Goal: Transaction & Acquisition: Purchase product/service

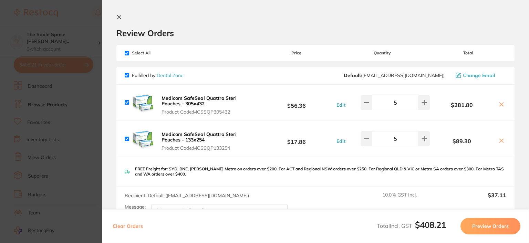
click at [119, 18] on icon at bounding box center [119, 17] width 6 height 6
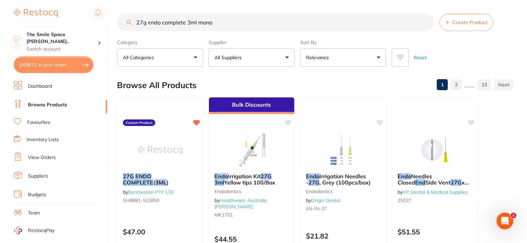
drag, startPoint x: 229, startPoint y: 24, endPoint x: 132, endPoint y: 35, distance: 97.7
click at [132, 35] on section "27g endo complete 3ml mono Create Product Category All Categories All Categorie…" at bounding box center [315, 40] width 396 height 53
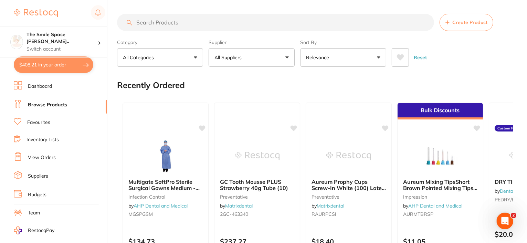
click at [220, 23] on input "search" at bounding box center [275, 22] width 317 height 17
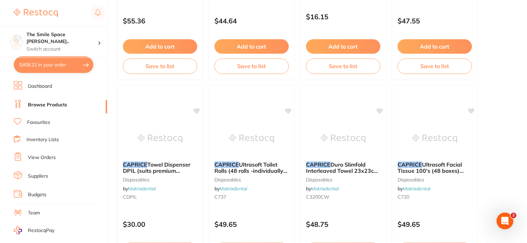
scroll to position [379, 0]
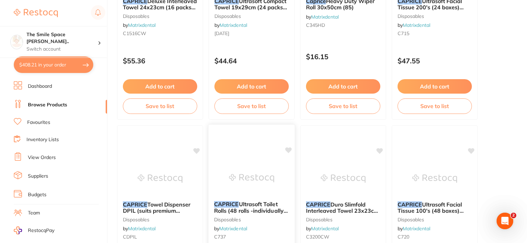
type input "caprice"
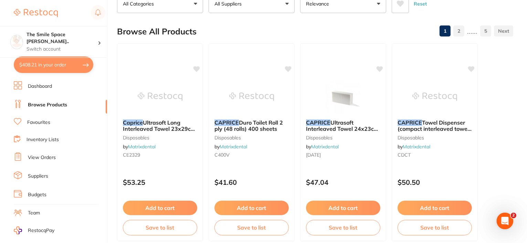
scroll to position [0, 0]
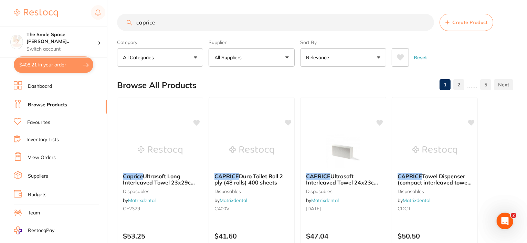
drag, startPoint x: 172, startPoint y: 21, endPoint x: 132, endPoint y: 22, distance: 40.3
click at [132, 22] on div "caprice Create Product" at bounding box center [315, 22] width 396 height 17
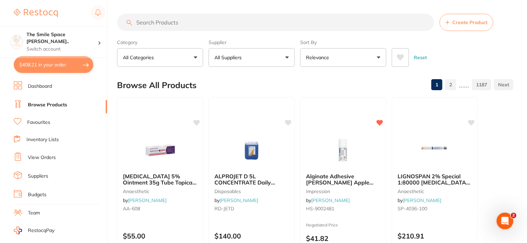
click at [225, 19] on input "search" at bounding box center [275, 22] width 317 height 17
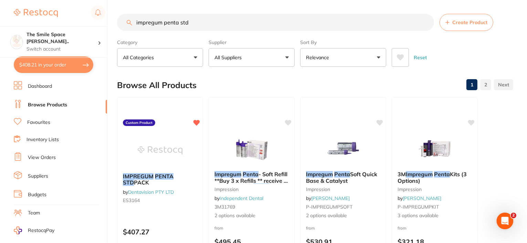
drag, startPoint x: 204, startPoint y: 22, endPoint x: 143, endPoint y: 21, distance: 60.6
click at [143, 21] on input "impregum penta std" at bounding box center [275, 22] width 317 height 17
type input "i"
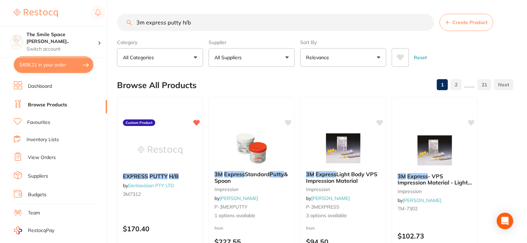
type input "3m express putty h/b"
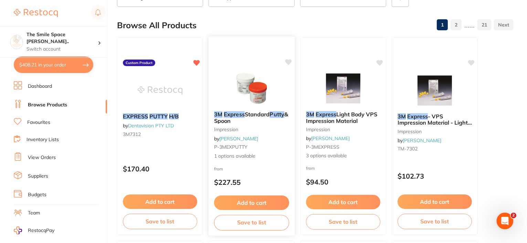
scroll to position [69, 0]
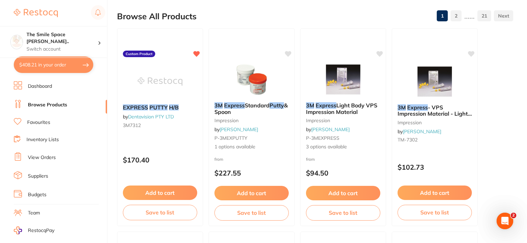
click at [140, 104] on em "EXPRESS" at bounding box center [135, 107] width 25 height 7
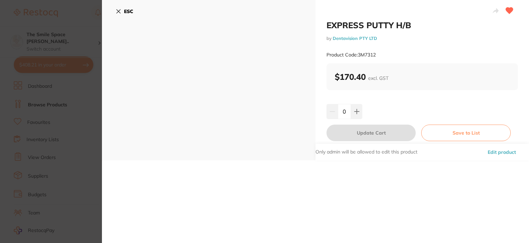
click at [116, 11] on icon at bounding box center [119, 12] width 6 height 6
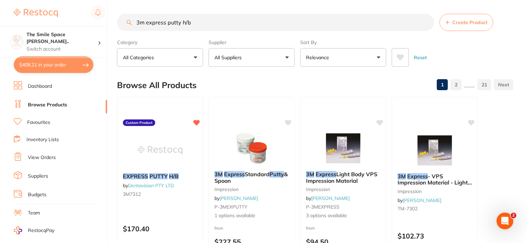
drag, startPoint x: 424, startPoint y: 23, endPoint x: 296, endPoint y: 21, distance: 128.1
click at [424, 23] on input "3m express putty h/b" at bounding box center [275, 22] width 317 height 17
click at [238, 23] on input "search" at bounding box center [275, 22] width 317 height 17
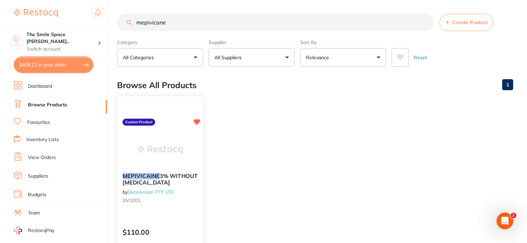
type input "mepivicane"
drag, startPoint x: 179, startPoint y: 24, endPoint x: 115, endPoint y: 30, distance: 63.9
click at [115, 30] on div "$408.21 The Smile Space Lilli P... Switch account The Smile Space Lilli Pilli $…" at bounding box center [263, 121] width 527 height 243
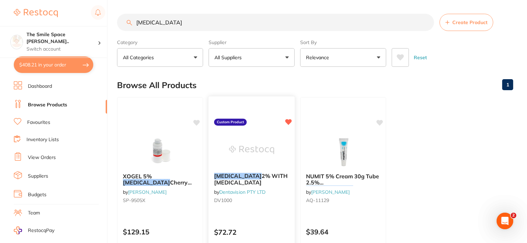
type input "lidocaine"
click at [239, 182] on span "2% WITH ADRENALINE" at bounding box center [250, 179] width 73 height 13
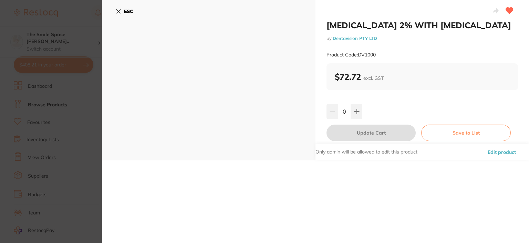
click at [118, 10] on icon at bounding box center [119, 12] width 6 height 6
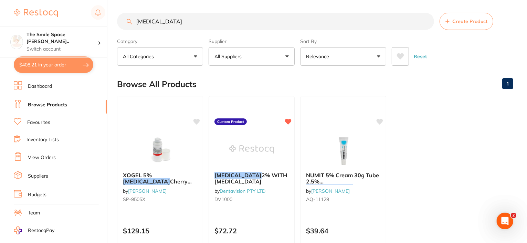
drag, startPoint x: 179, startPoint y: 22, endPoint x: 116, endPoint y: 22, distance: 63.0
click at [116, 22] on div "$408.21 The Smile Space Lilli P... Switch account The Smile Space Lilli Pilli $…" at bounding box center [263, 120] width 527 height 243
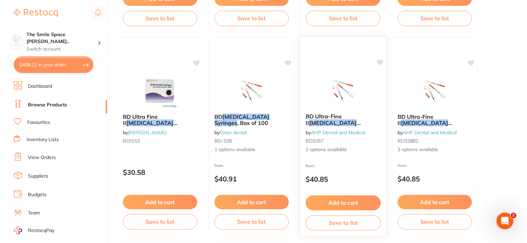
scroll to position [276, 0]
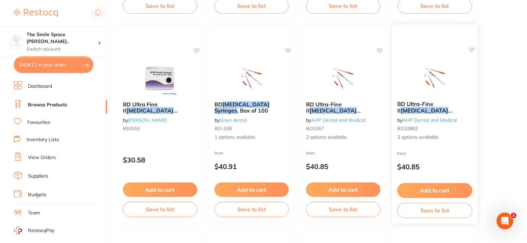
click at [404, 119] on span "by AHP Dental and Medical" at bounding box center [427, 120] width 60 height 6
drag, startPoint x: 179, startPoint y: 110, endPoint x: 151, endPoint y: 106, distance: 28.1
click at [179, 114] on span "30 Guage x 8mm" at bounding box center [157, 120] width 69 height 13
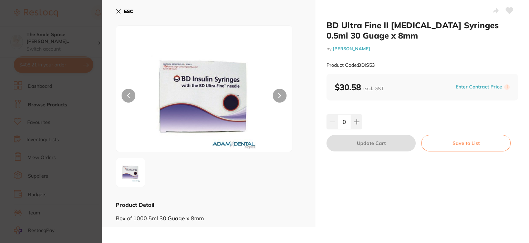
click at [120, 11] on icon at bounding box center [119, 12] width 6 height 6
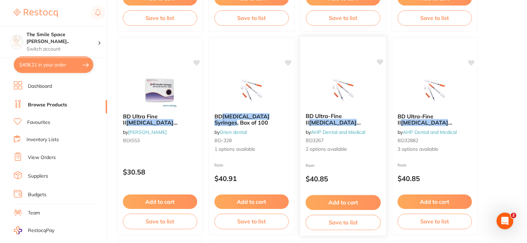
scroll to position [276, 0]
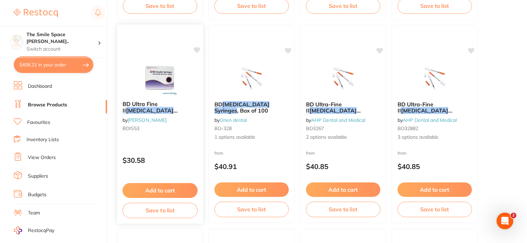
click at [174, 107] on em "Insulin" at bounding box center [150, 110] width 48 height 7
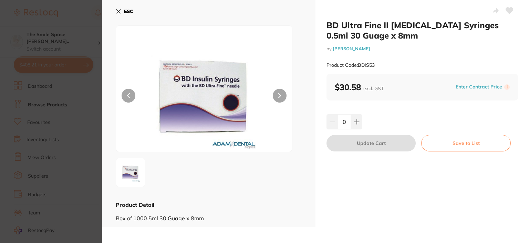
click at [119, 11] on icon at bounding box center [119, 12] width 4 height 4
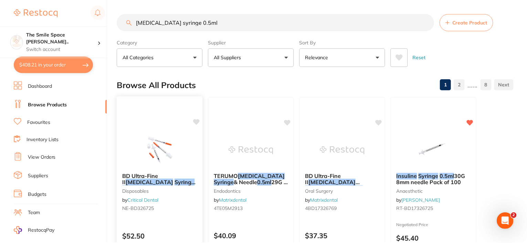
scroll to position [17, 0]
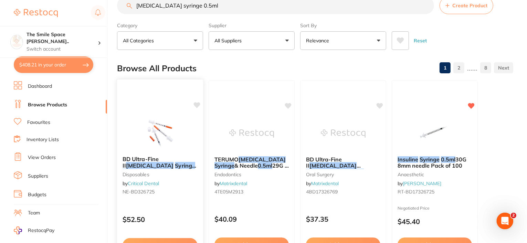
click at [178, 168] on span ", 0.30mm (30g) x 8mm Long (100 per box)" at bounding box center [160, 174] width 74 height 13
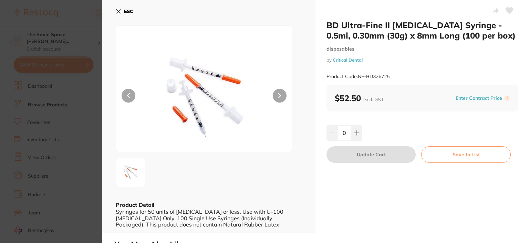
click at [119, 9] on icon at bounding box center [119, 12] width 6 height 6
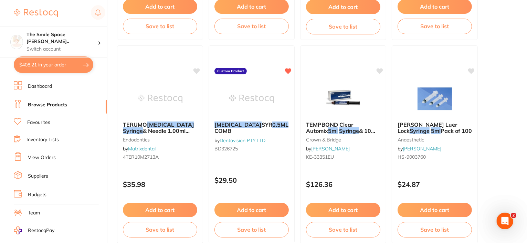
scroll to position [671, 0]
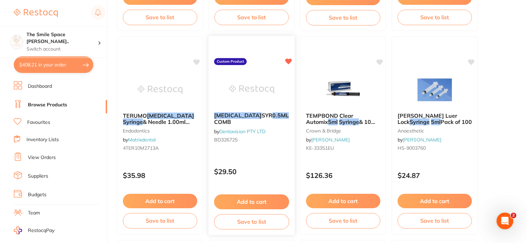
click at [240, 122] on span "30GX8MM COMB" at bounding box center [265, 118] width 103 height 13
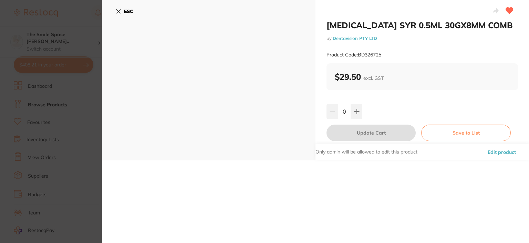
click at [118, 12] on icon at bounding box center [119, 12] width 4 height 4
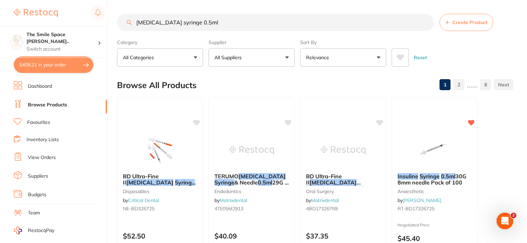
drag, startPoint x: 198, startPoint y: 22, endPoint x: 139, endPoint y: 23, distance: 59.6
click at [139, 23] on input "insulin syringe 0.5ml" at bounding box center [275, 22] width 317 height 17
type input "i"
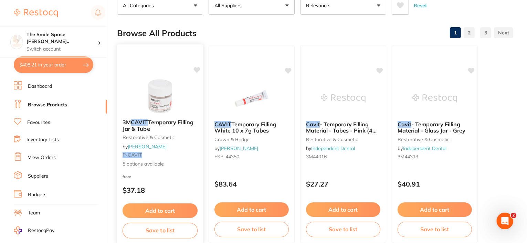
scroll to position [69, 0]
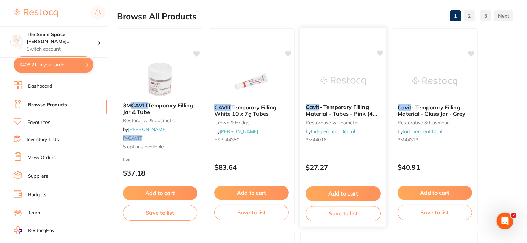
type input "cavit"
click at [332, 106] on span "- Temporary Filling Material - Tubes - Pink (4 Tubes)" at bounding box center [341, 114] width 71 height 20
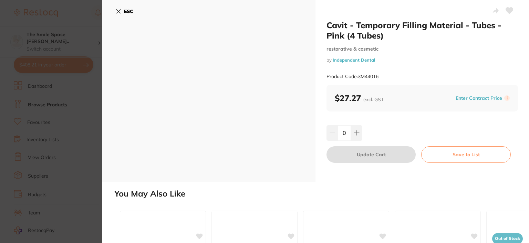
click at [119, 13] on icon at bounding box center [119, 12] width 6 height 6
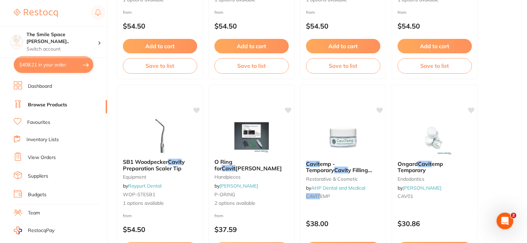
scroll to position [1033, 0]
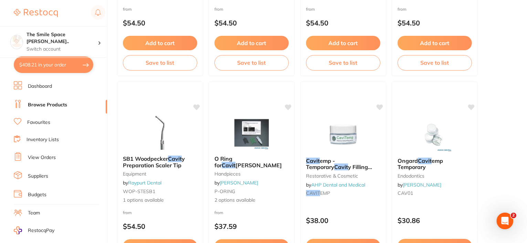
drag, startPoint x: 426, startPoint y: 161, endPoint x: 341, endPoint y: 94, distance: 108.4
click at [426, 161] on em "Cavit" at bounding box center [425, 160] width 14 height 7
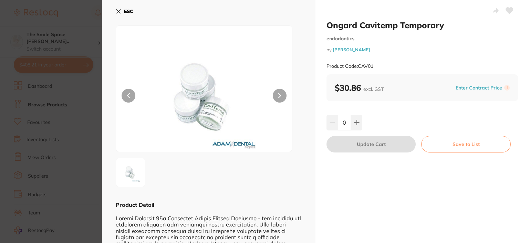
click at [120, 9] on icon at bounding box center [119, 12] width 6 height 6
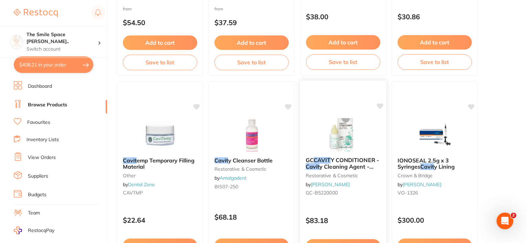
scroll to position [1274, 0]
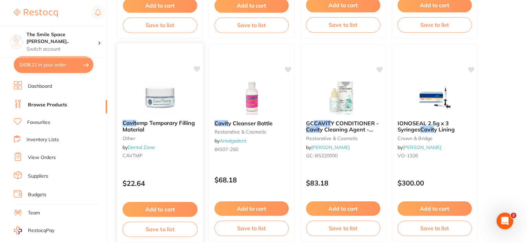
click at [147, 123] on span "emp Temporary Filling Material" at bounding box center [159, 125] width 72 height 13
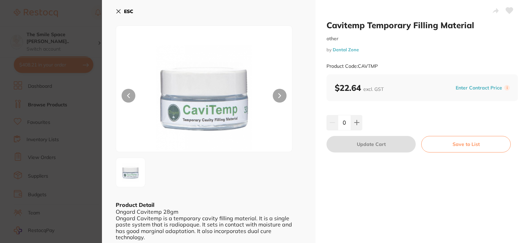
click at [116, 13] on icon at bounding box center [119, 12] width 6 height 6
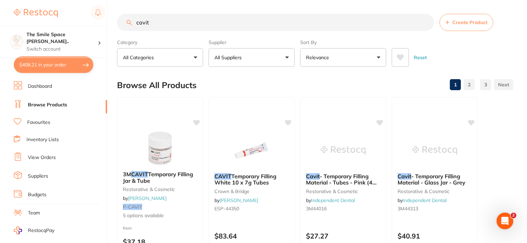
drag, startPoint x: 160, startPoint y: 24, endPoint x: 133, endPoint y: 26, distance: 27.9
click at [133, 26] on input "cavit" at bounding box center [275, 22] width 317 height 17
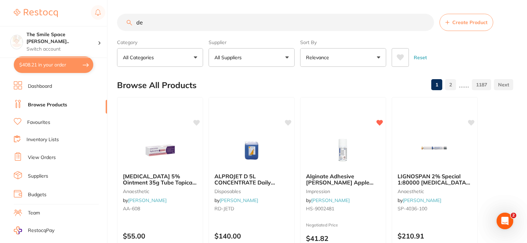
type input "d"
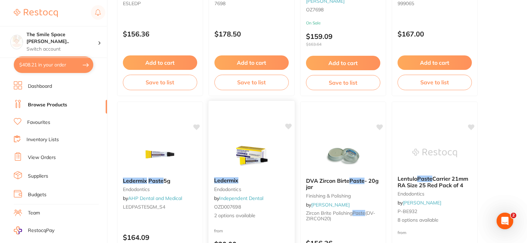
scroll to position [448, 0]
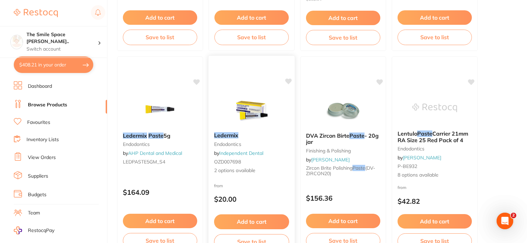
click at [253, 111] on img at bounding box center [251, 109] width 45 height 35
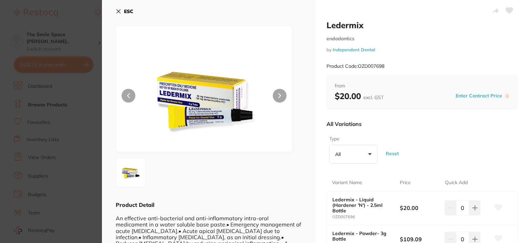
click at [117, 11] on icon at bounding box center [119, 12] width 4 height 4
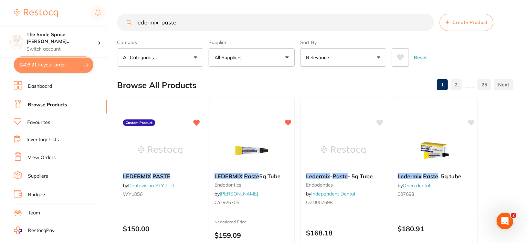
drag, startPoint x: 193, startPoint y: 22, endPoint x: 136, endPoint y: 11, distance: 57.9
click at [137, 16] on input "ledermix paste" at bounding box center [275, 22] width 317 height 17
type input "l"
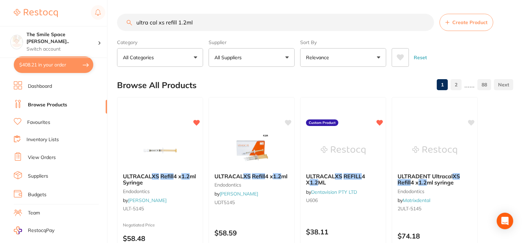
type input "ultra cal xs refill 1.2ml"
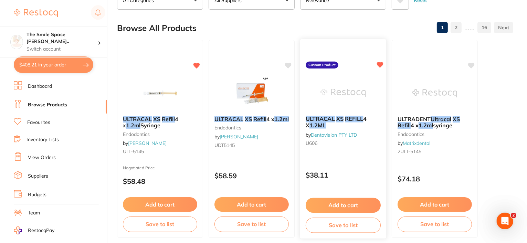
scroll to position [69, 0]
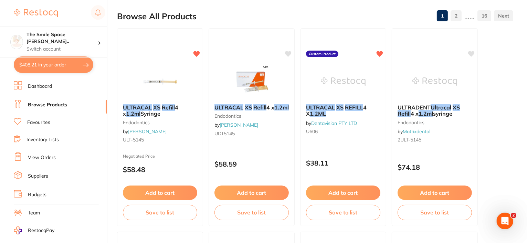
click at [26, 68] on button "$408.21 in your order" at bounding box center [54, 64] width 80 height 17
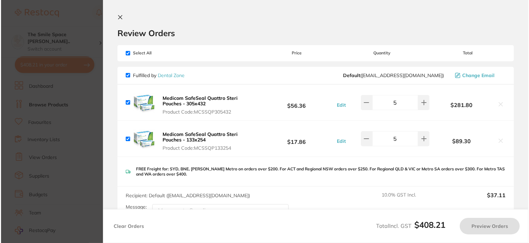
scroll to position [0, 0]
